Goal: Transaction & Acquisition: Purchase product/service

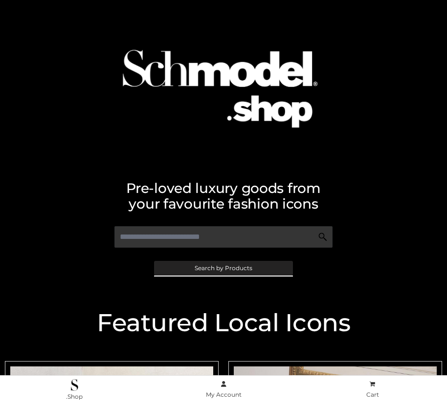
click at [223, 268] on span "Search by Products" at bounding box center [223, 268] width 58 height 6
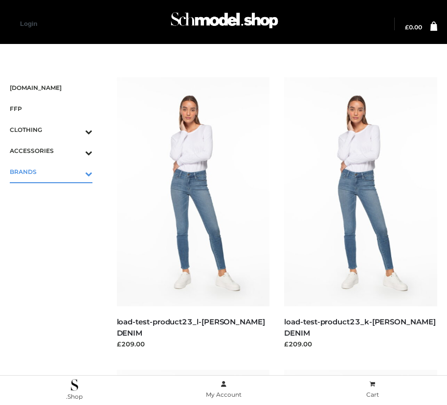
click at [75, 172] on icon "Toggle Submenu" at bounding box center [37, 173] width 109 height 11
click at [56, 193] on span "OPP SWIMWEAR" at bounding box center [56, 192] width 73 height 11
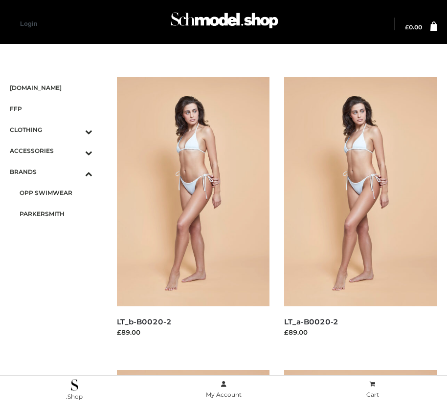
scroll to position [1117, 0]
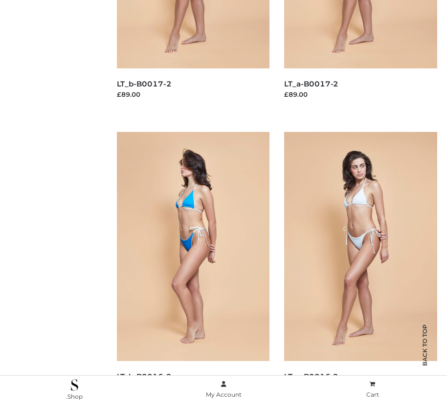
click at [193, 268] on img at bounding box center [193, 246] width 153 height 229
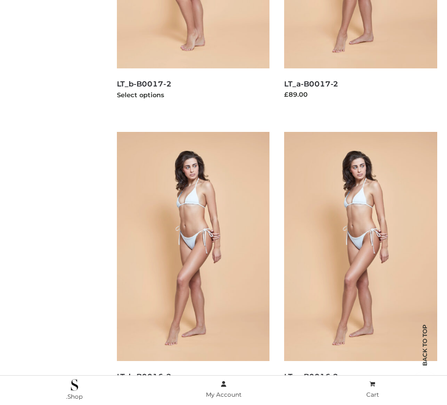
scroll to position [824, 0]
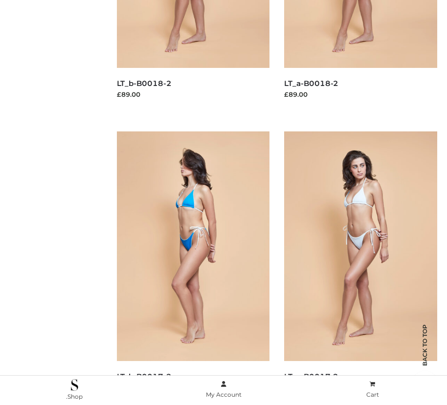
click at [193, 268] on img at bounding box center [193, 245] width 153 height 229
